Goal: Information Seeking & Learning: Understand process/instructions

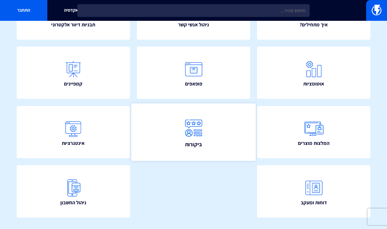
scroll to position [108, 0]
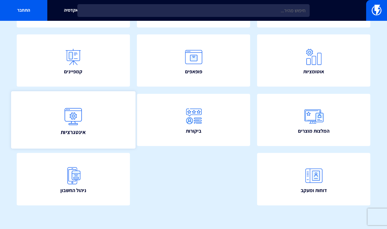
click at [76, 95] on link "אינטגרציות" at bounding box center [73, 120] width 124 height 58
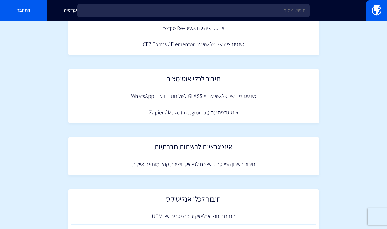
scroll to position [549, 0]
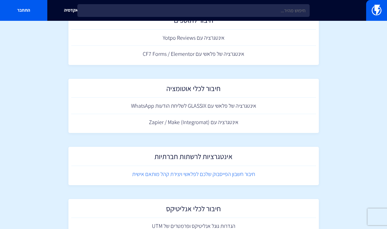
click at [196, 176] on link "חיבור חשבון הפייסבוק שלכם לפלאשי ויצירת קהל מותאם אישית" at bounding box center [193, 174] width 245 height 16
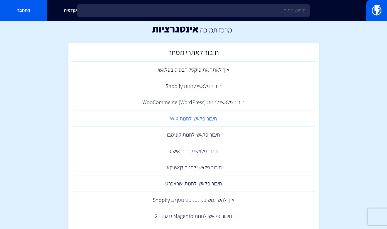
scroll to position [0, 0]
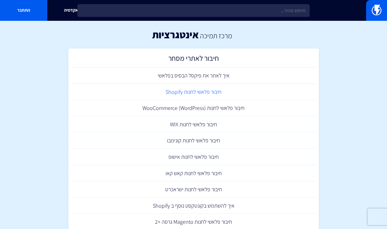
click at [200, 94] on link "חיבור פלאשי לחנות Shopify" at bounding box center [193, 92] width 245 height 16
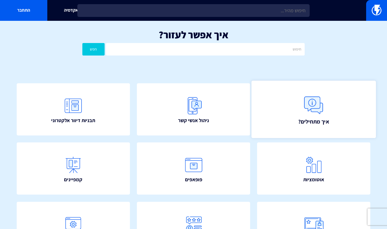
click at [342, 114] on link "איך מתחילים?" at bounding box center [313, 110] width 124 height 58
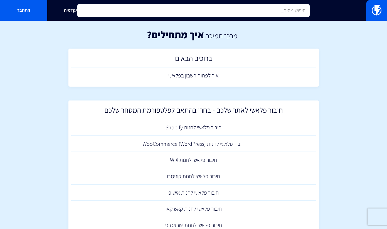
click at [287, 11] on input "text" at bounding box center [193, 10] width 232 height 13
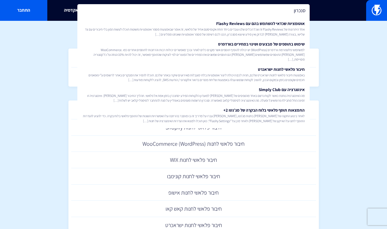
click at [291, 12] on input "סנכרון" at bounding box center [193, 10] width 232 height 13
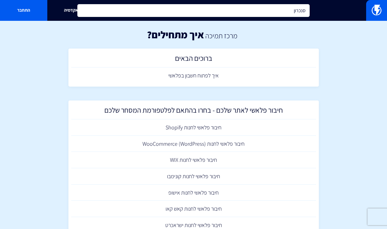
click at [291, 12] on input "סנכרון" at bounding box center [193, 10] width 232 height 13
paste input "מחדש"
click at [276, 10] on input "סנכרן מחדש" at bounding box center [193, 10] width 232 height 13
type input "סנכרן מחדש"
